Goal: Obtain resource: Download file/media

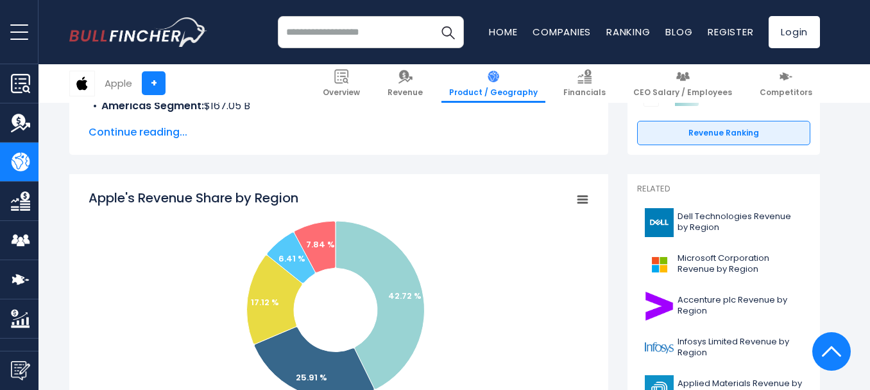
scroll to position [256, 0]
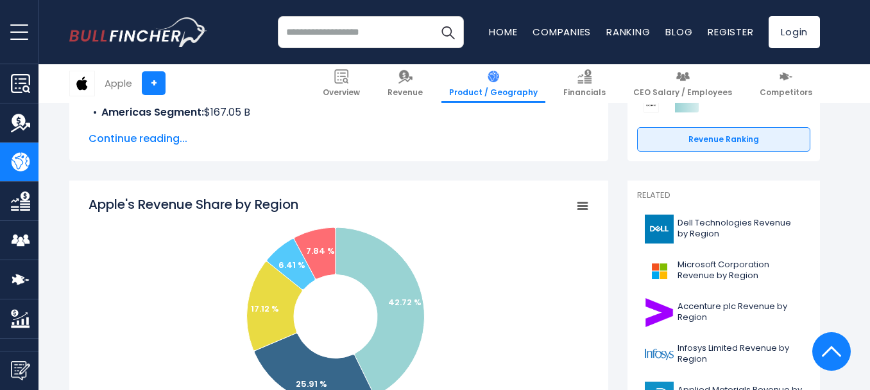
click at [585, 211] on rect "Apple's Revenue Share by Region" at bounding box center [583, 206] width 18 height 18
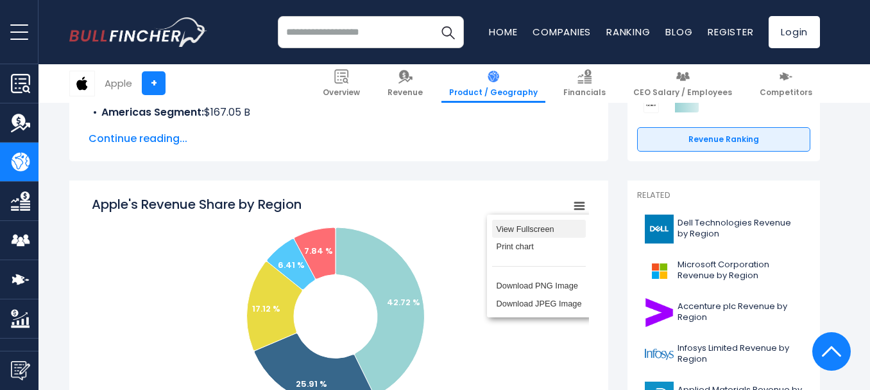
click at [539, 227] on li "View Fullscreen" at bounding box center [539, 228] width 94 height 18
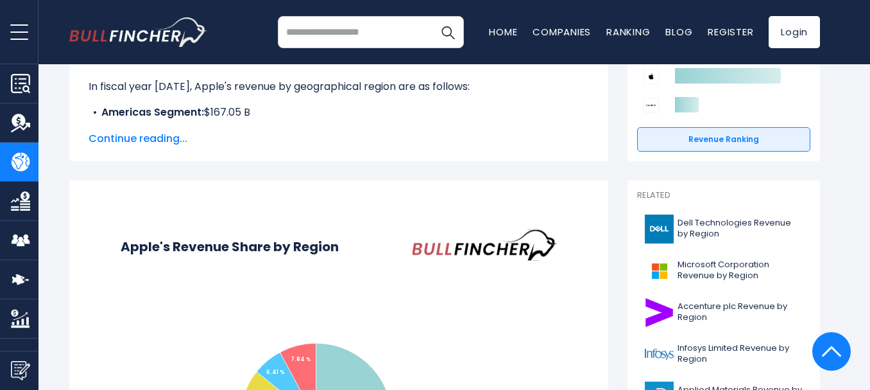
scroll to position [0, 0]
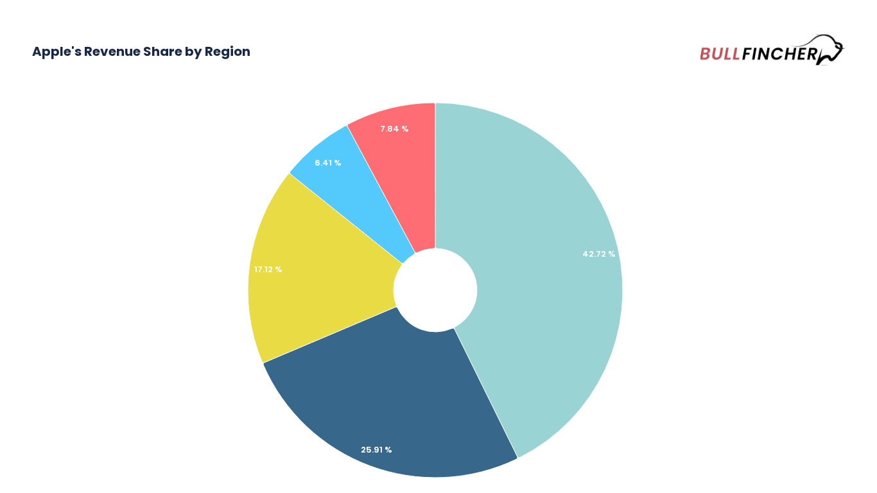
click at [791, 272] on rect "Apple's Revenue Share by Region" at bounding box center [438, 293] width 813 height 445
click at [795, 201] on rect "Apple's Revenue Share by Region" at bounding box center [438, 293] width 813 height 445
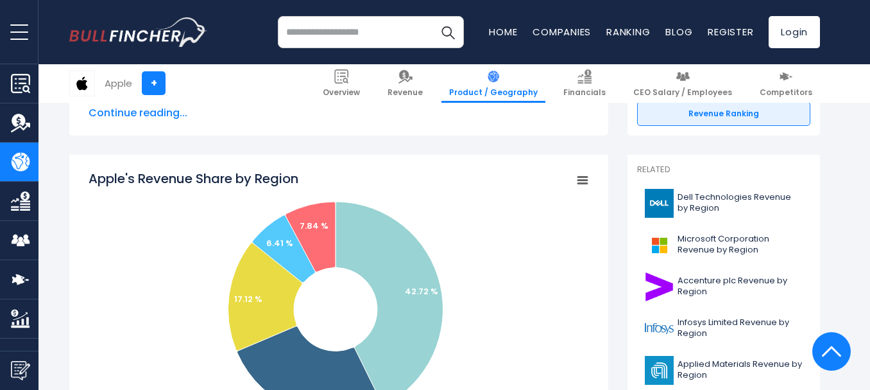
scroll to position [258, 0]
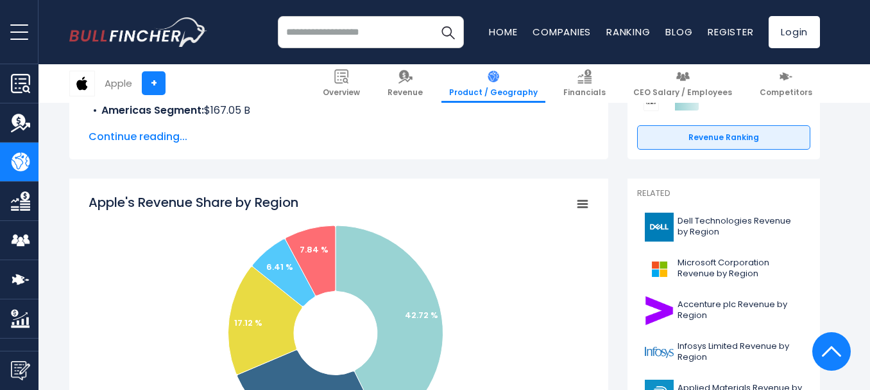
click at [581, 205] on icon "Apple's Revenue Share by Region" at bounding box center [582, 204] width 9 height 6
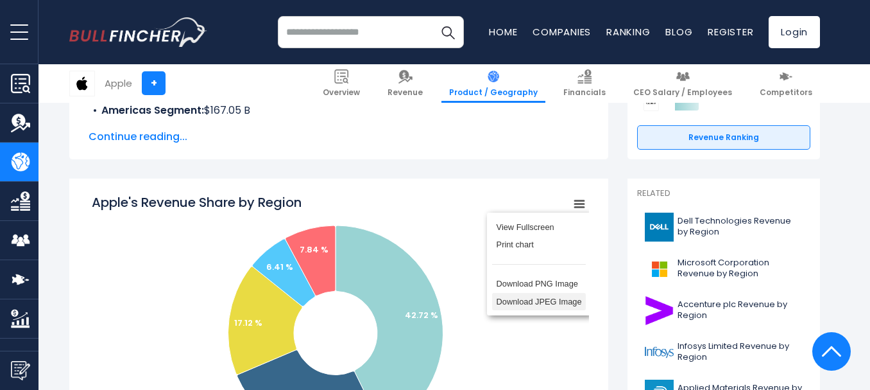
click at [548, 311] on li "Download JPEG Image" at bounding box center [539, 302] width 94 height 18
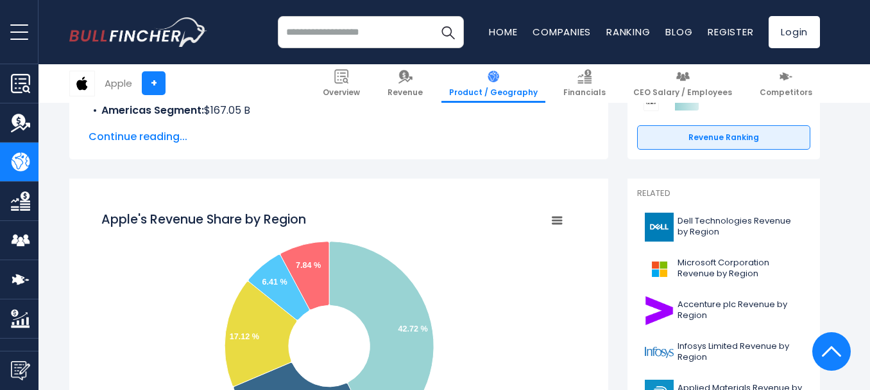
scroll to position [0, 0]
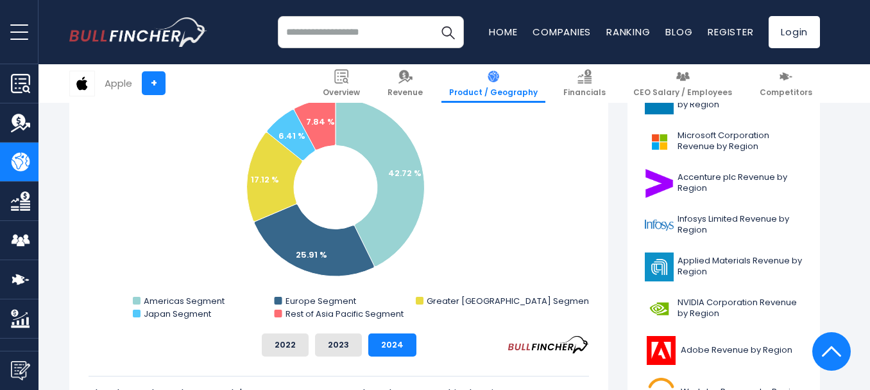
scroll to position [321, 0]
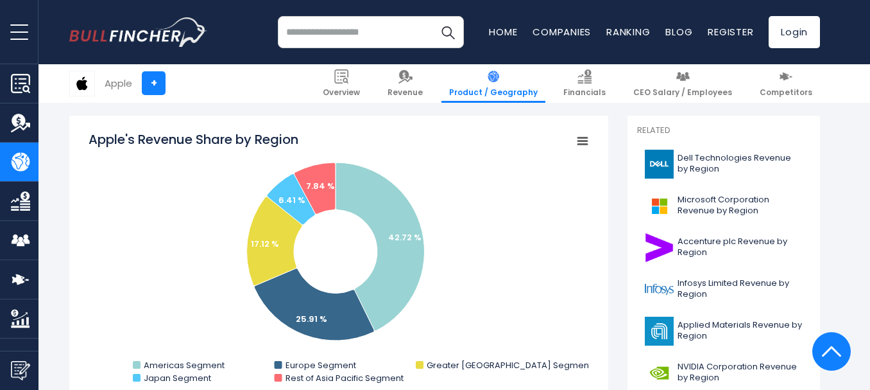
click at [585, 144] on icon "Apple's Revenue Share by Region" at bounding box center [582, 141] width 9 height 6
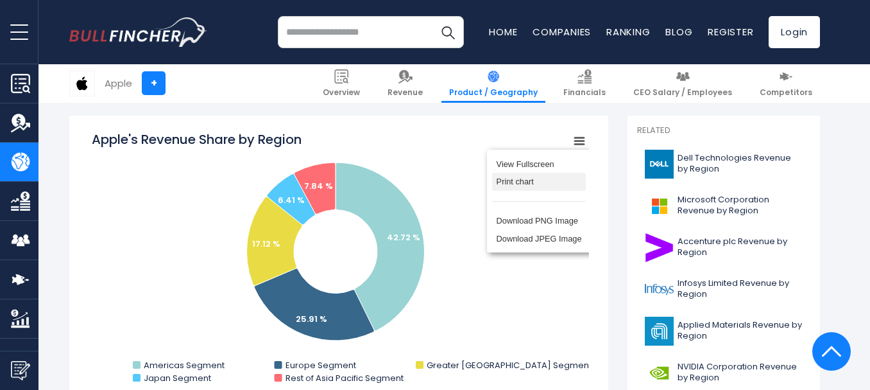
click at [536, 185] on li "Print chart" at bounding box center [539, 182] width 94 height 18
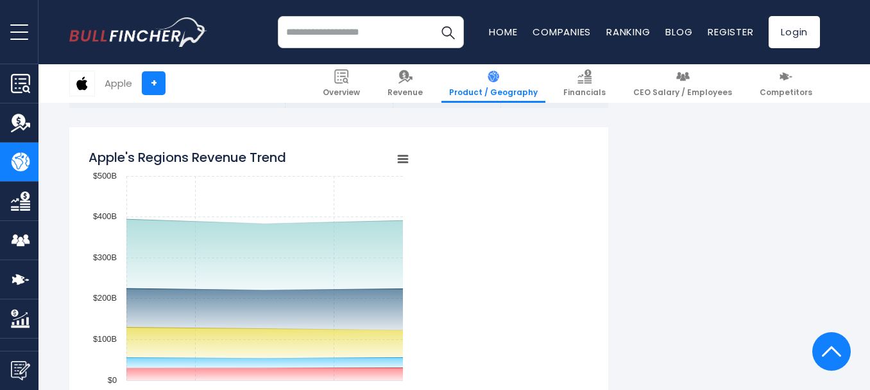
scroll to position [992, 0]
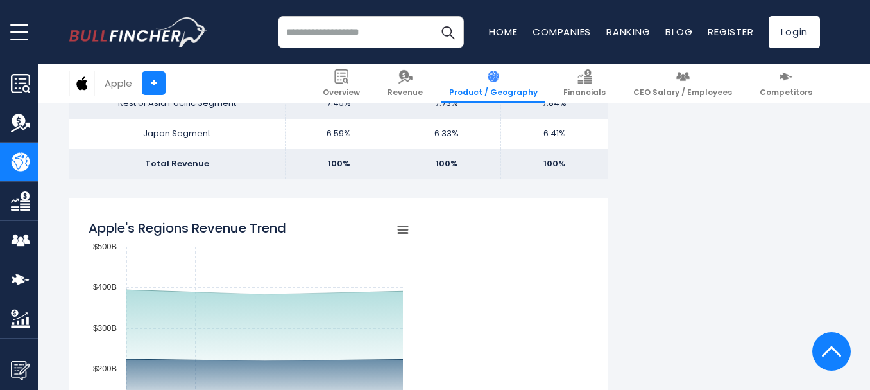
click at [406, 228] on rect "Apple's Regions Revenue Trend" at bounding box center [403, 230] width 18 height 18
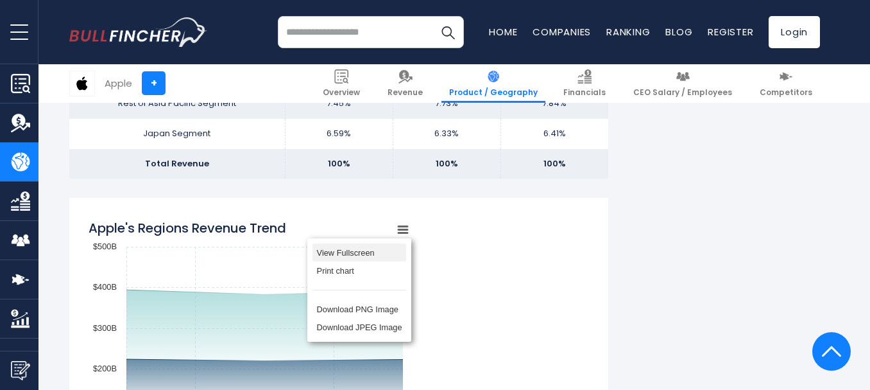
click at [361, 252] on li "View Fullscreen" at bounding box center [360, 252] width 94 height 18
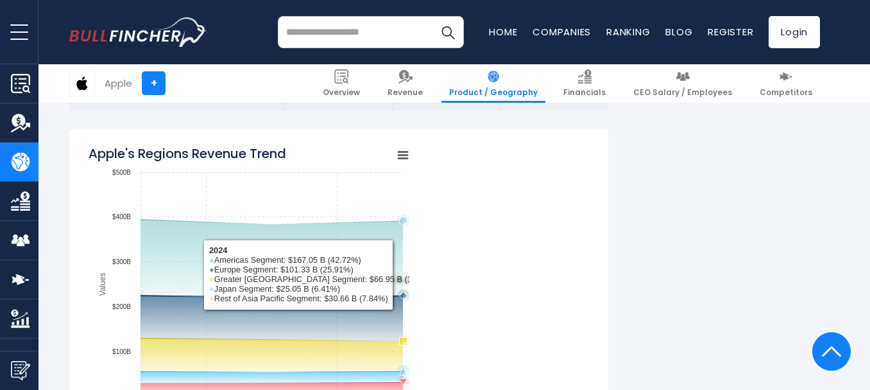
scroll to position [1091, 0]
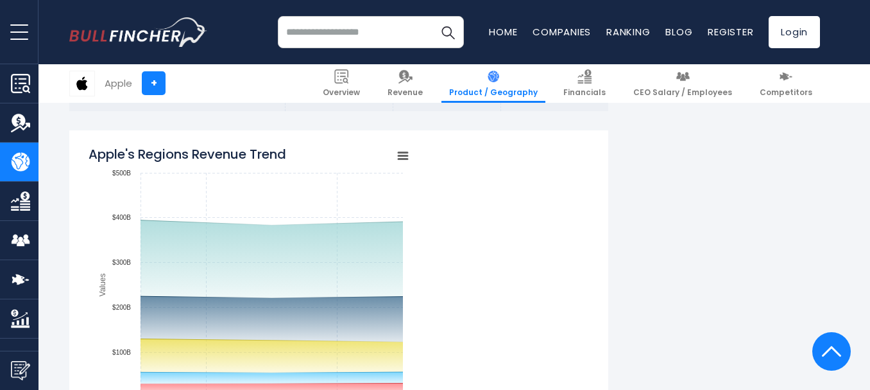
click at [404, 159] on icon "Apple's Regions Revenue Trend" at bounding box center [403, 156] width 9 height 6
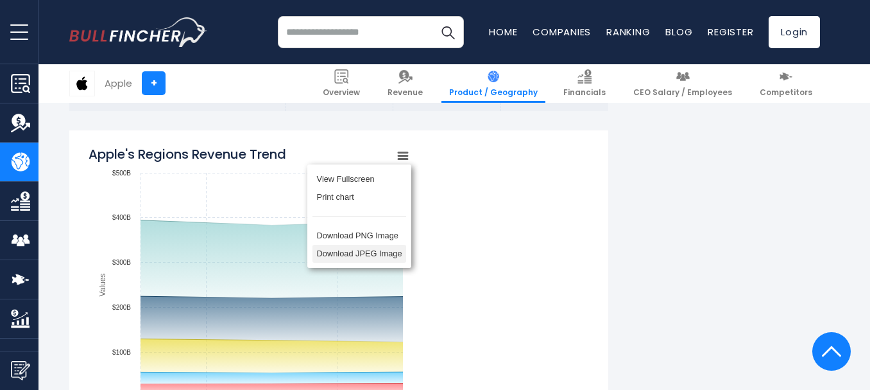
click at [386, 258] on li "Download JPEG Image" at bounding box center [360, 254] width 94 height 18
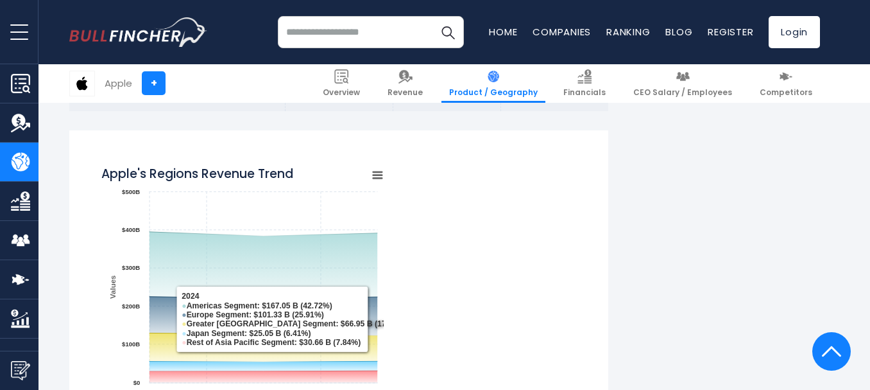
scroll to position [0, 0]
